Goal: Check status: Check status

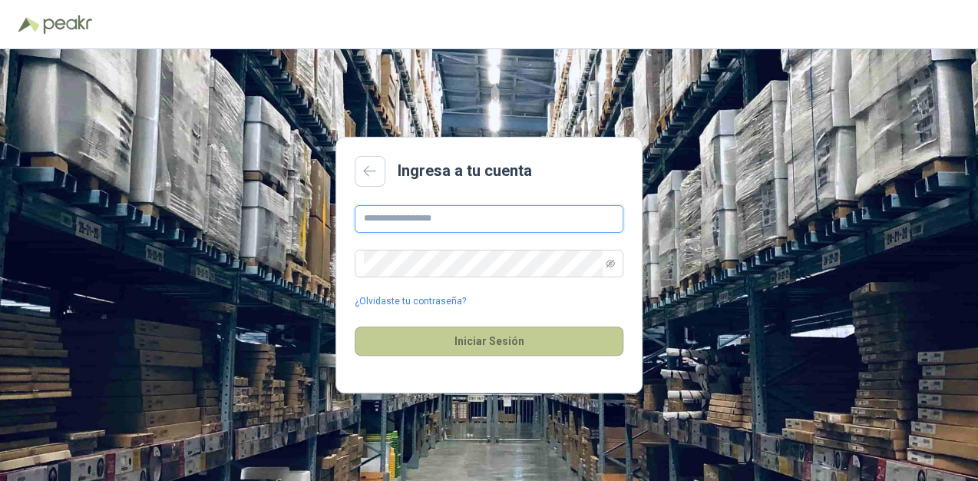
type input "**********"
click at [498, 339] on button "Iniciar Sesión" at bounding box center [489, 340] width 269 height 29
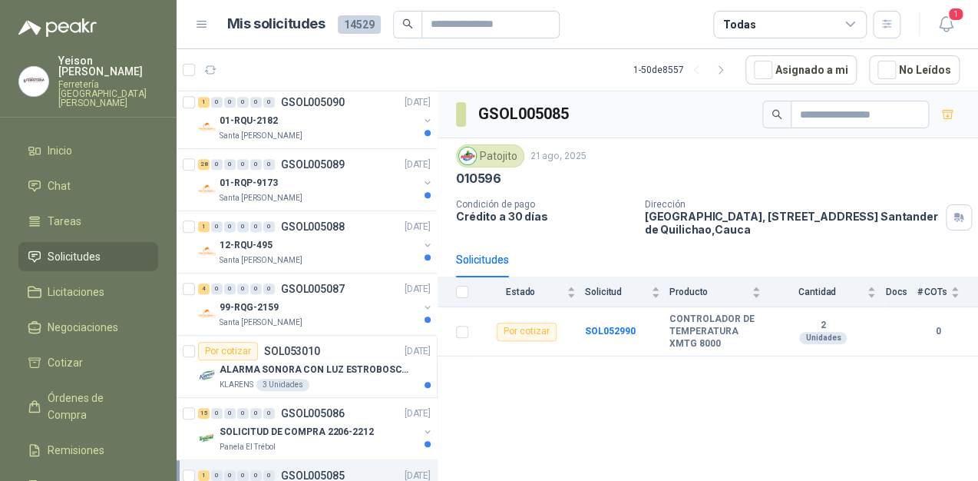
scroll to position [491, 0]
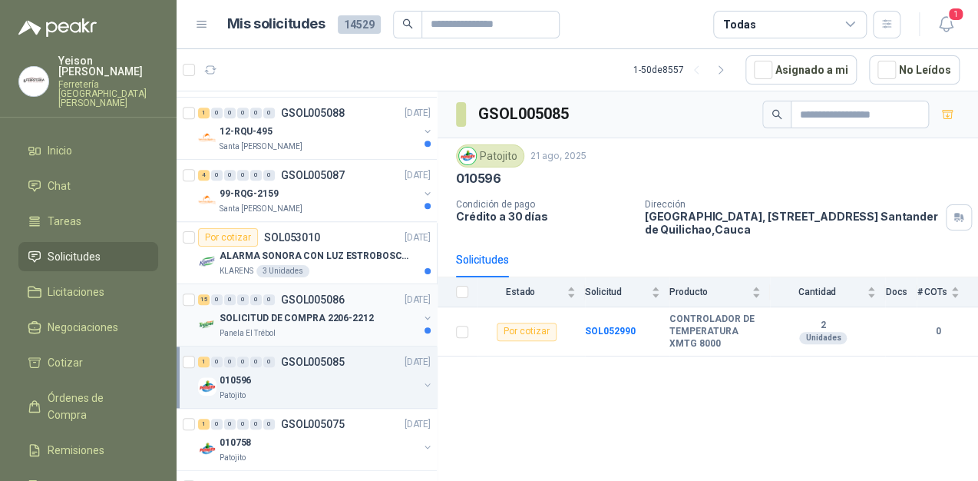
click at [332, 327] on div "Panela El Trébol" at bounding box center [319, 333] width 199 height 12
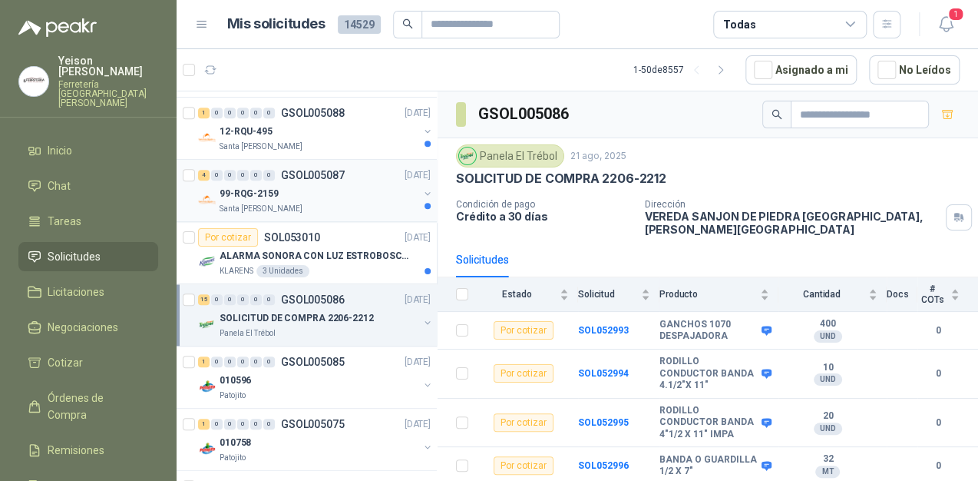
click at [321, 203] on div "Santa [PERSON_NAME]" at bounding box center [319, 209] width 199 height 12
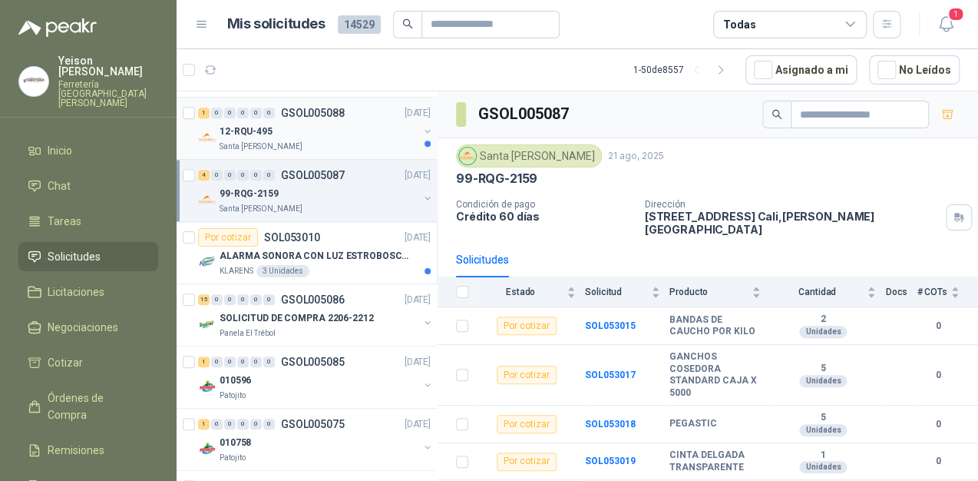
click at [297, 141] on div "Santa [PERSON_NAME]" at bounding box center [319, 147] width 199 height 12
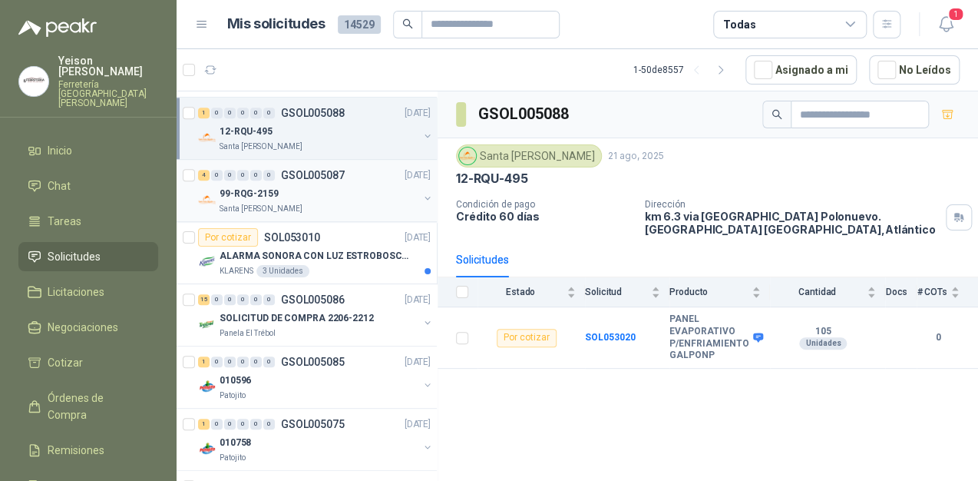
click at [319, 204] on div "Santa [PERSON_NAME]" at bounding box center [319, 209] width 199 height 12
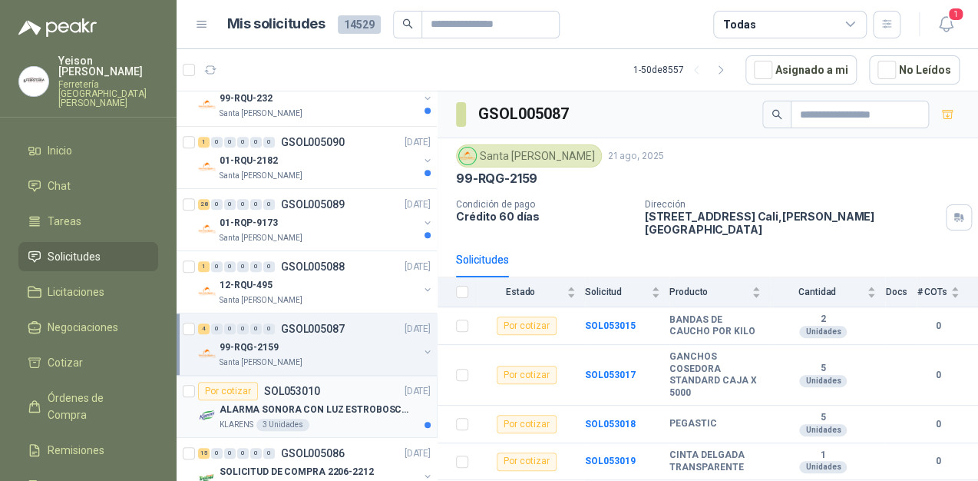
scroll to position [307, 0]
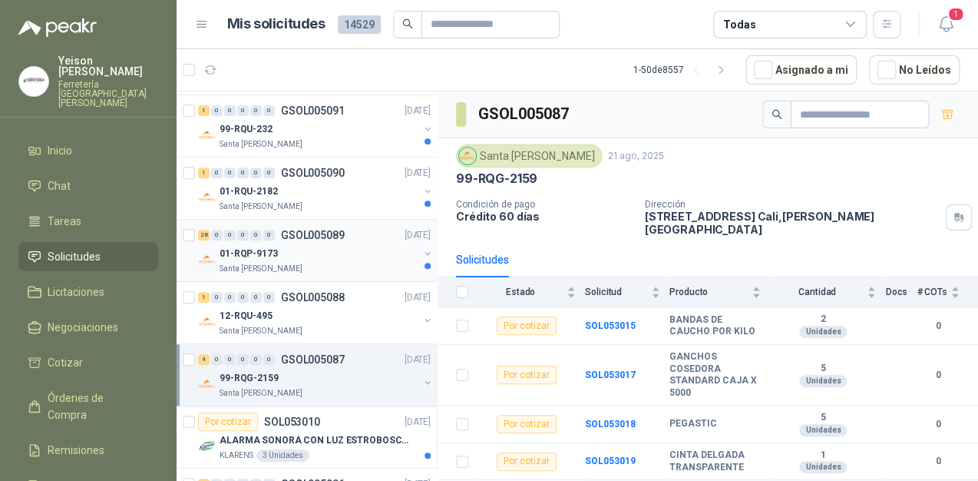
click at [325, 253] on div "01-RQP-9173" at bounding box center [319, 253] width 199 height 18
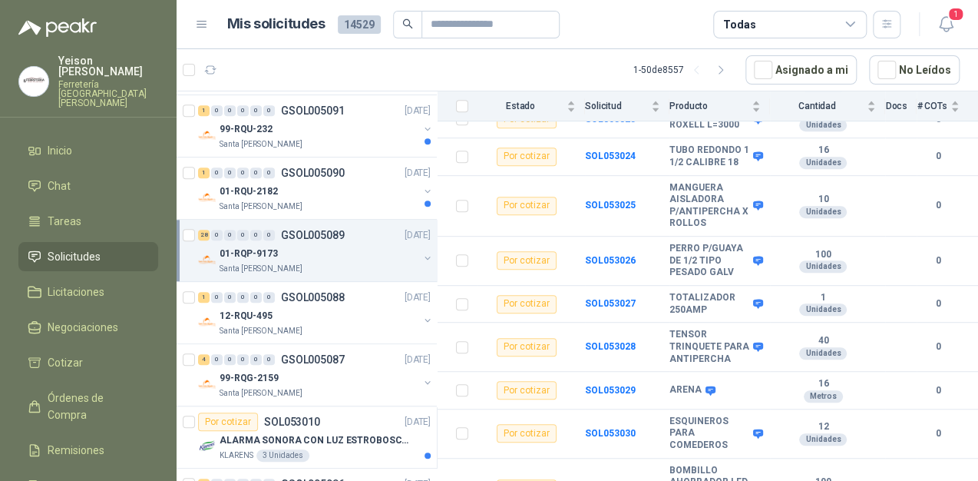
scroll to position [246, 0]
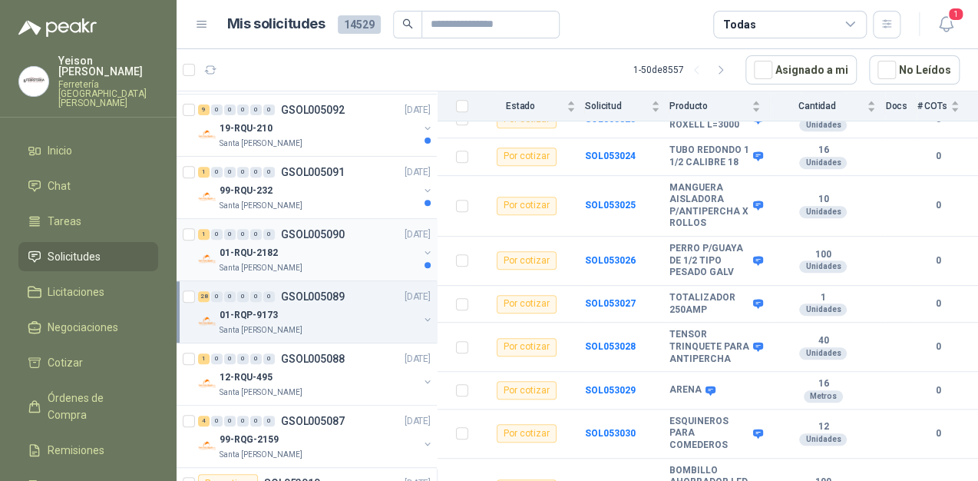
click at [347, 260] on div "01-RQU-2182" at bounding box center [319, 252] width 199 height 18
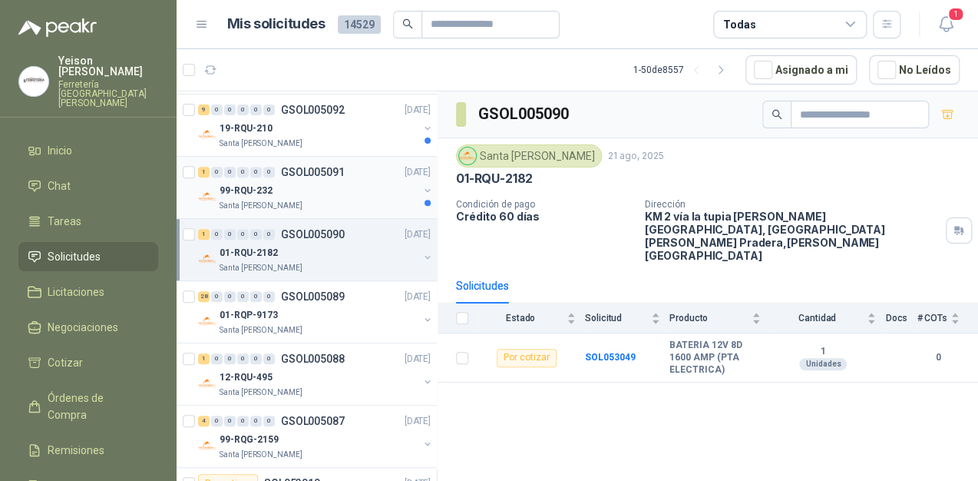
click at [336, 200] on div "Santa [PERSON_NAME]" at bounding box center [319, 206] width 199 height 12
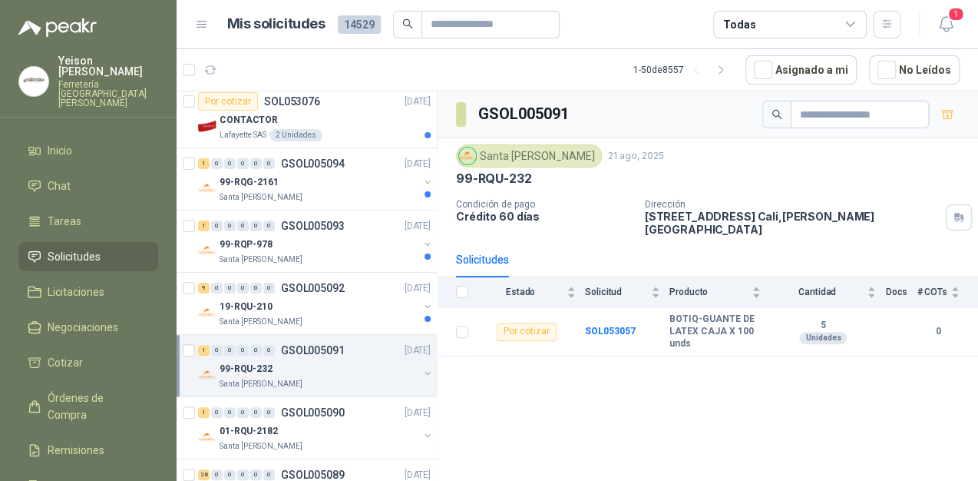
scroll to position [61, 0]
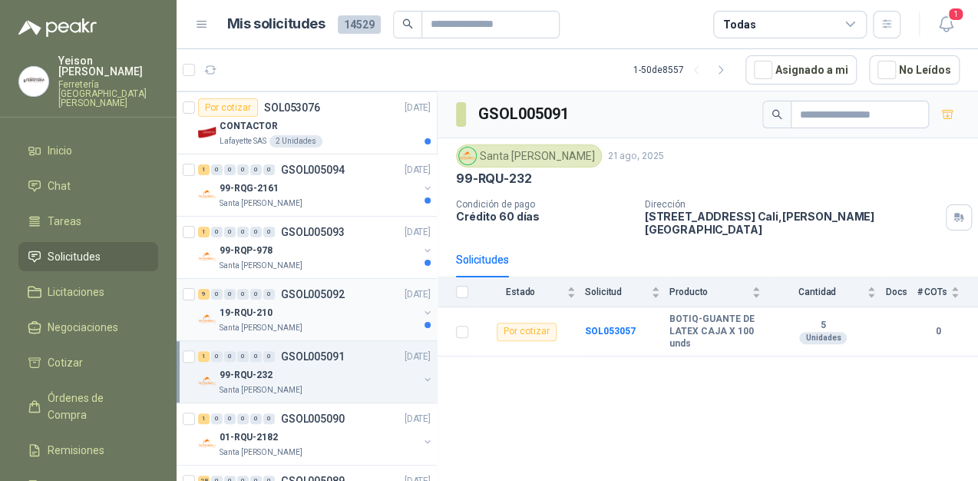
click at [342, 318] on div "19-RQU-210" at bounding box center [319, 312] width 199 height 18
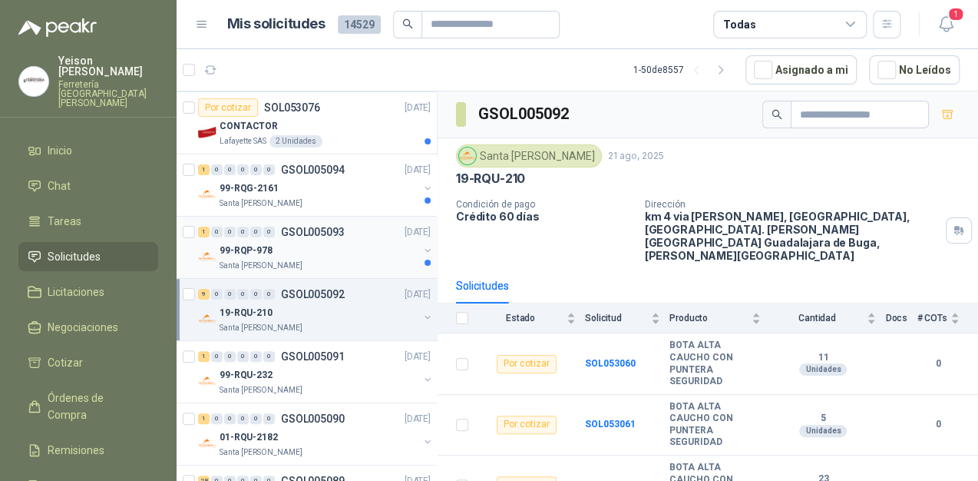
click at [295, 247] on div "99-RQP-978" at bounding box center [319, 250] width 199 height 18
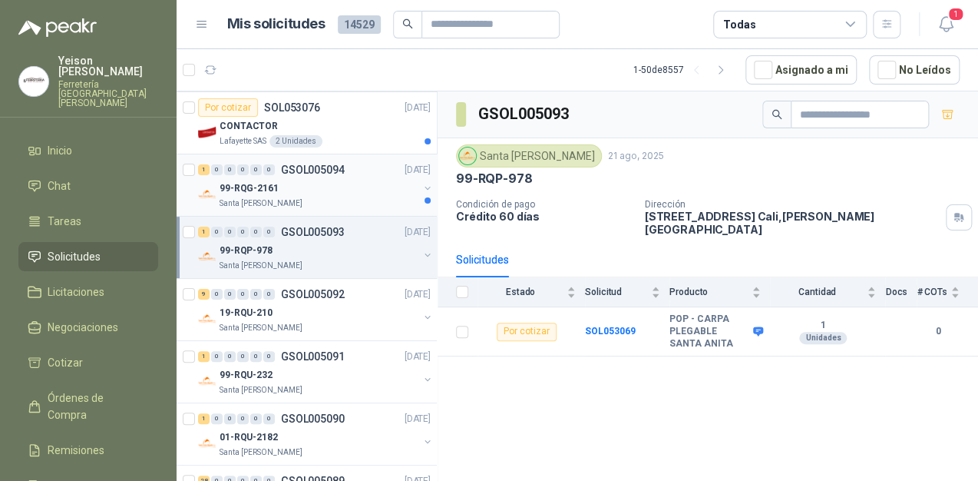
click at [332, 193] on div "99-RQG-2161" at bounding box center [319, 188] width 199 height 18
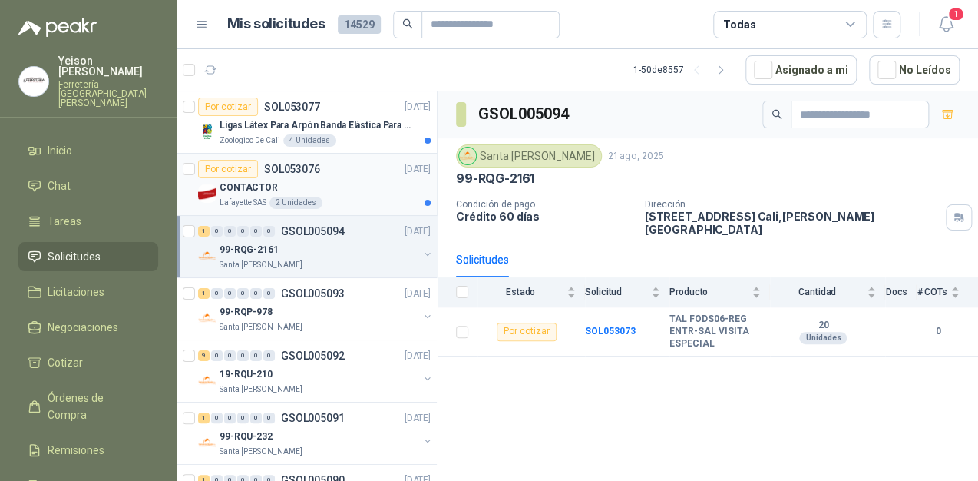
click at [341, 201] on div "Lafayette SAS 2 Unidades" at bounding box center [325, 203] width 211 height 12
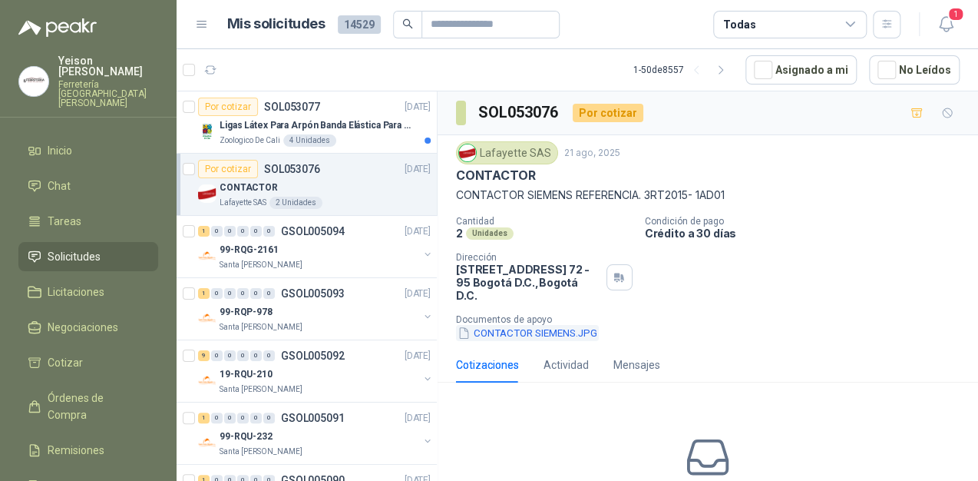
click at [511, 325] on button "CONTACTOR SIEMENS.JPG" at bounding box center [527, 333] width 143 height 16
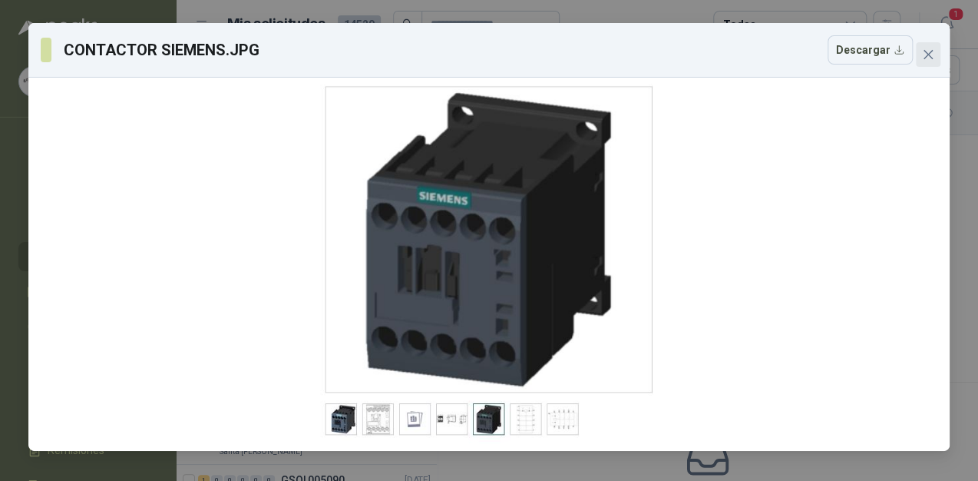
click at [921, 57] on span "Close" at bounding box center [928, 54] width 25 height 12
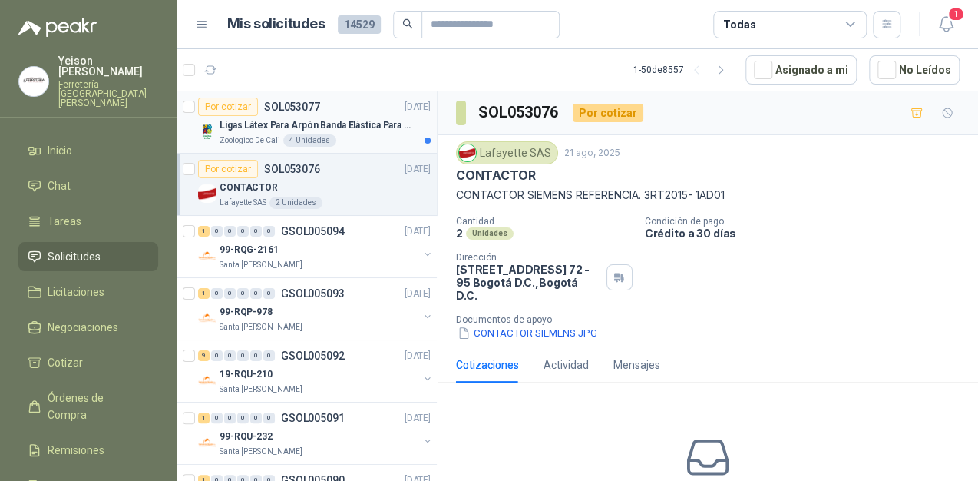
click at [339, 141] on div "Zoologico De Cali 4 Unidades" at bounding box center [325, 140] width 211 height 12
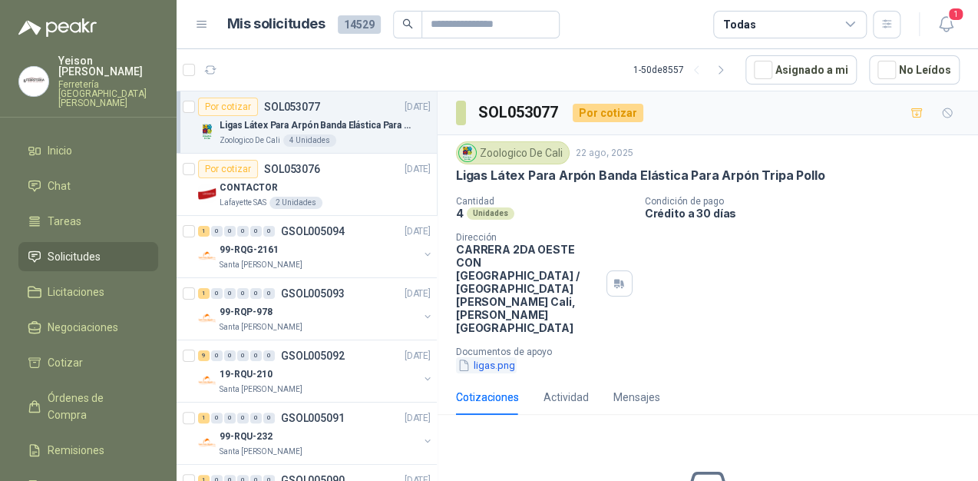
click at [489, 357] on button "ligas.png" at bounding box center [486, 365] width 61 height 16
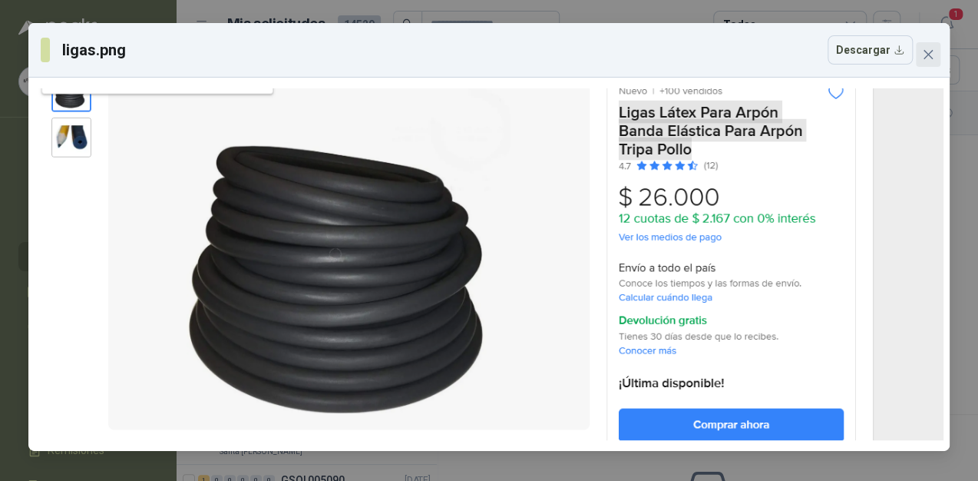
click at [933, 42] on button "Close" at bounding box center [928, 54] width 25 height 25
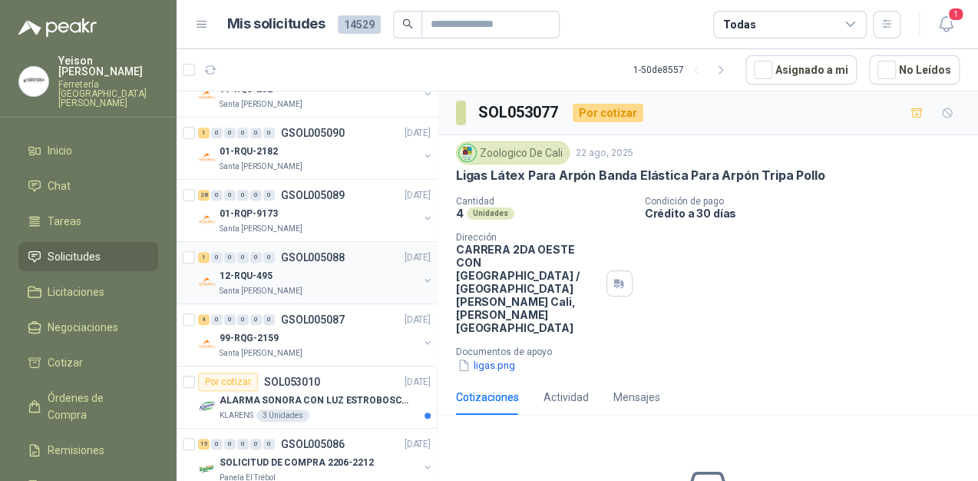
scroll to position [369, 0]
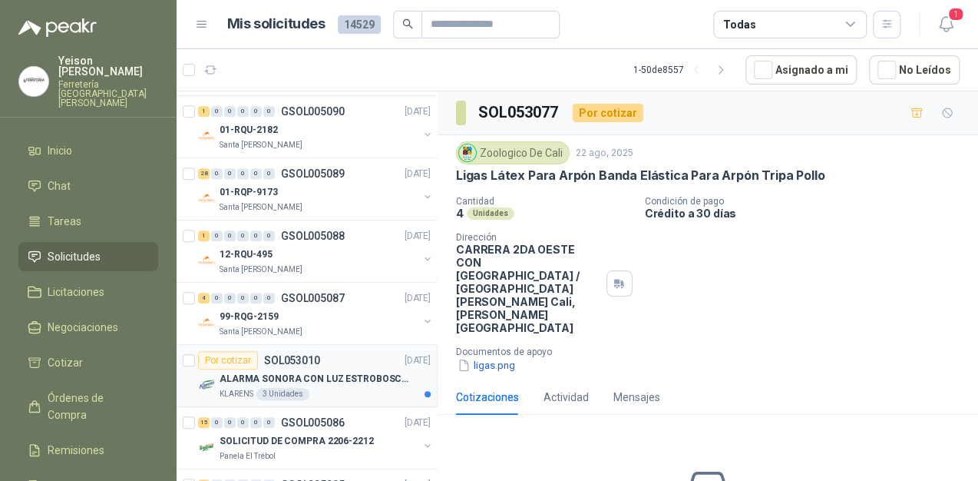
click at [315, 390] on div "KLARENS 3 Unidades" at bounding box center [325, 394] width 211 height 12
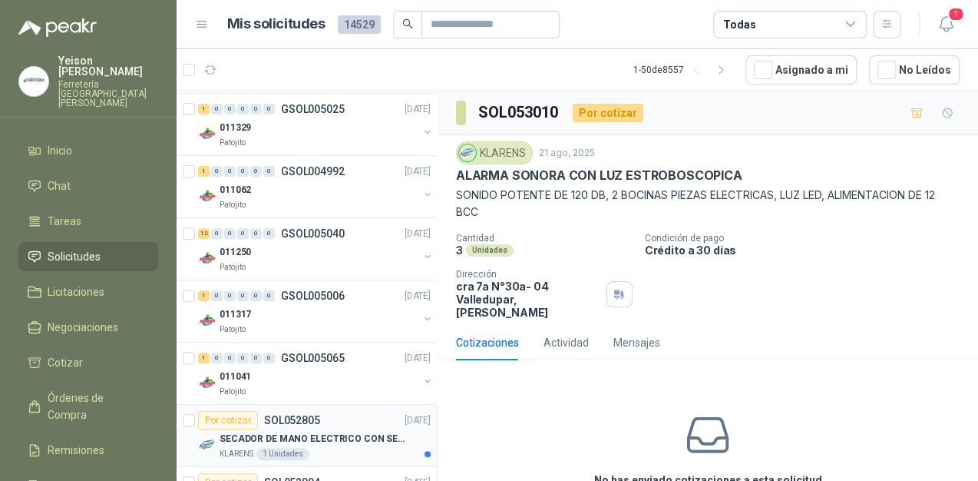
scroll to position [2729, 0]
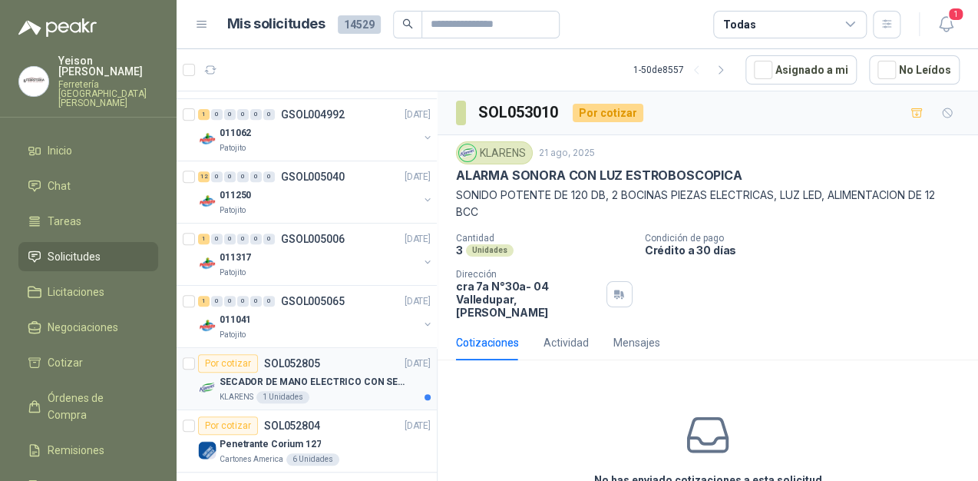
click at [308, 391] on div "KLARENS 1 Unidades" at bounding box center [325, 397] width 211 height 12
